Goal: Navigation & Orientation: Find specific page/section

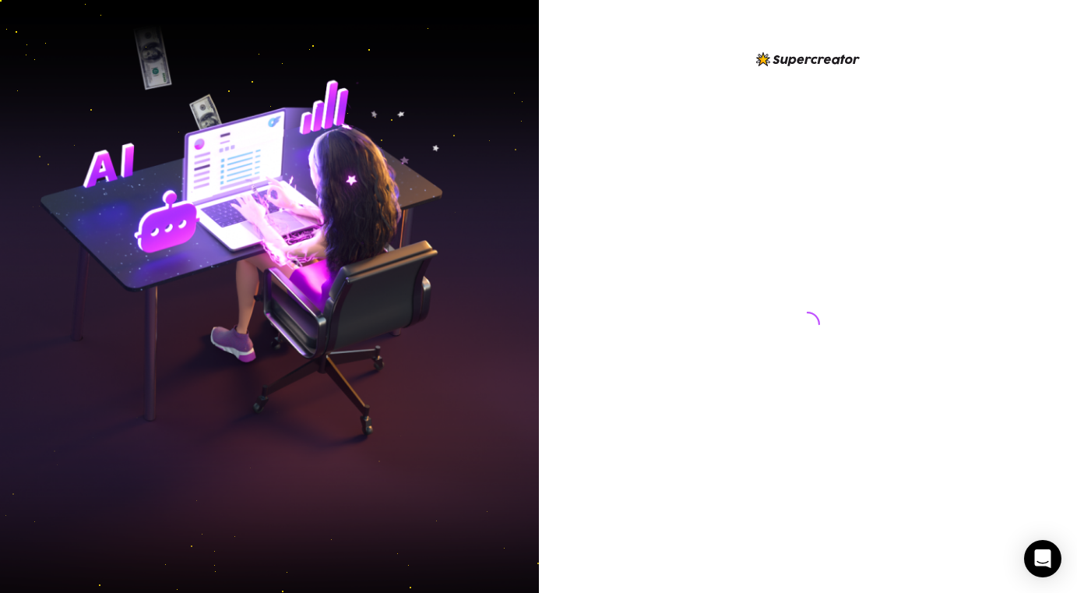
click at [1033, 136] on div at bounding box center [808, 296] width 539 height 593
